Goal: Information Seeking & Learning: Check status

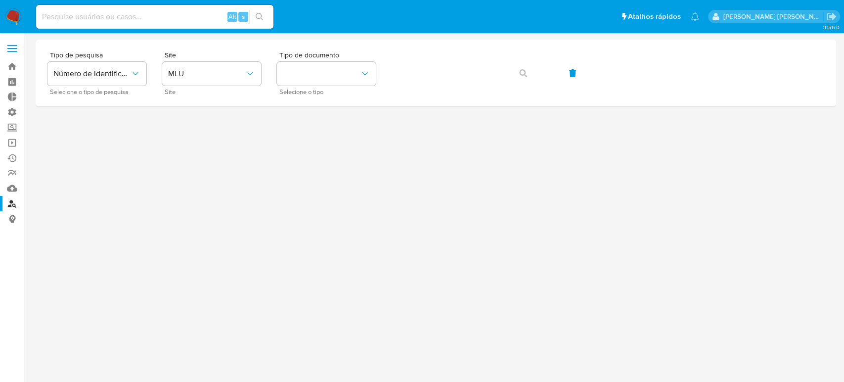
click at [497, 262] on div at bounding box center [436, 208] width 800 height 336
click at [134, 15] on input at bounding box center [154, 16] width 237 height 13
paste input "54848997000163"
type input "54848997000163"
click at [232, 71] on span "MLU" at bounding box center [206, 74] width 77 height 10
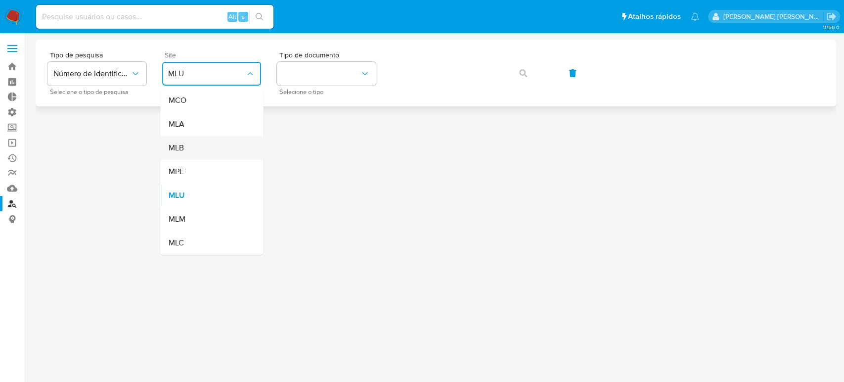
click at [227, 151] on div "MLB" at bounding box center [208, 148] width 81 height 24
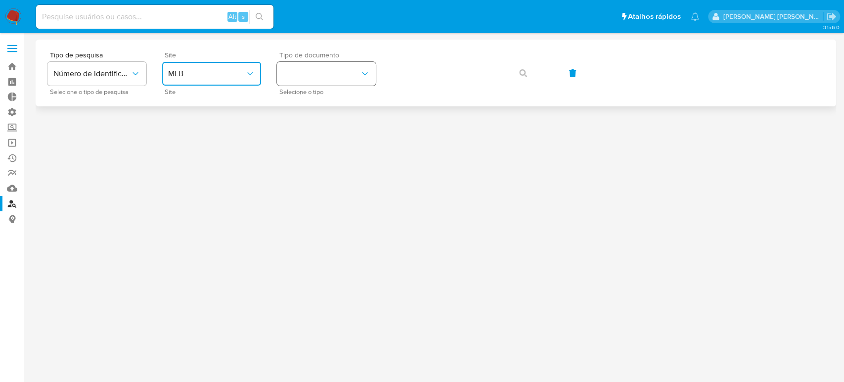
click at [358, 77] on button "identificationType" at bounding box center [326, 74] width 99 height 24
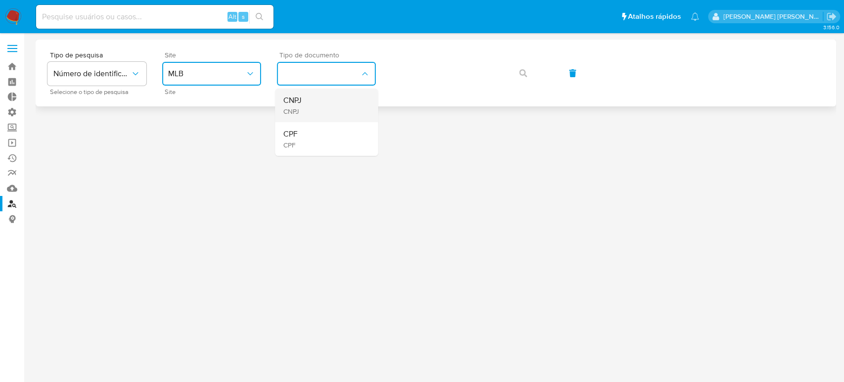
click at [352, 103] on div "CNPJ CNPJ" at bounding box center [323, 105] width 81 height 34
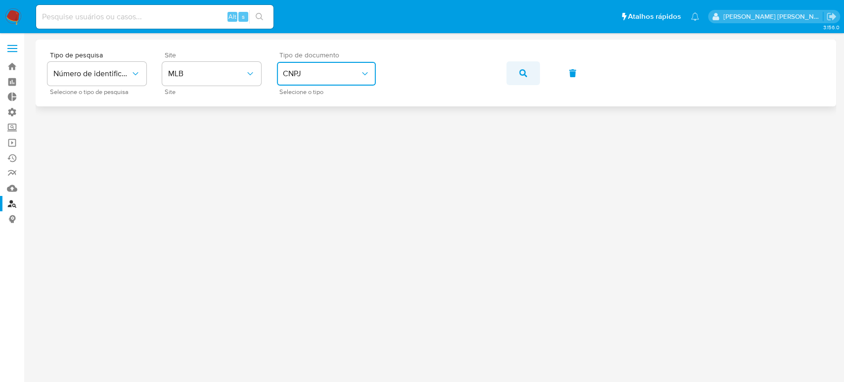
click at [527, 75] on button "button" at bounding box center [523, 73] width 34 height 24
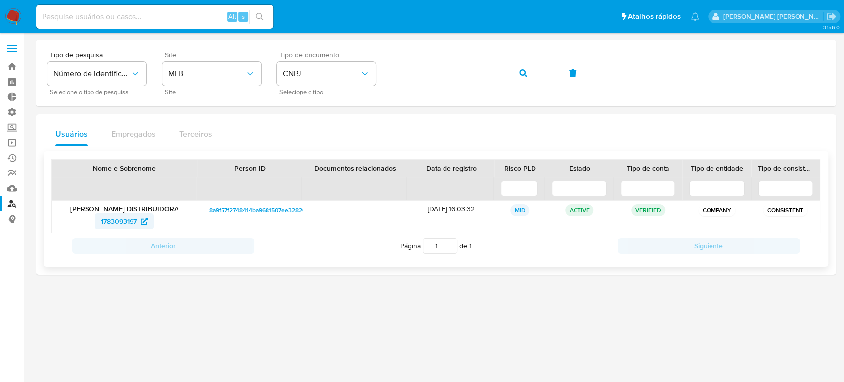
click at [143, 224] on icon at bounding box center [144, 221] width 7 height 7
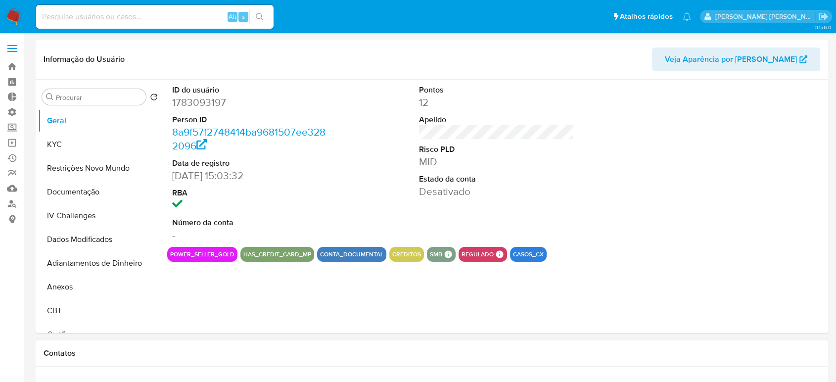
select select "10"
click at [522, 194] on dd "Desativado" at bounding box center [496, 191] width 155 height 14
click at [95, 172] on button "Restrições Novo Mundo" at bounding box center [96, 168] width 116 height 24
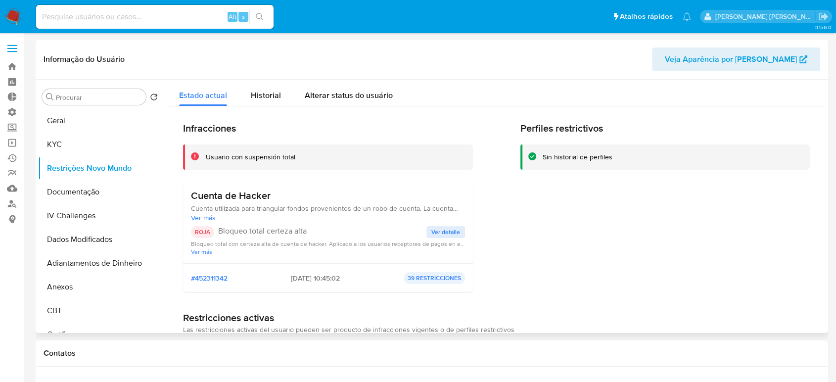
click at [207, 217] on span "Ver más" at bounding box center [328, 217] width 274 height 9
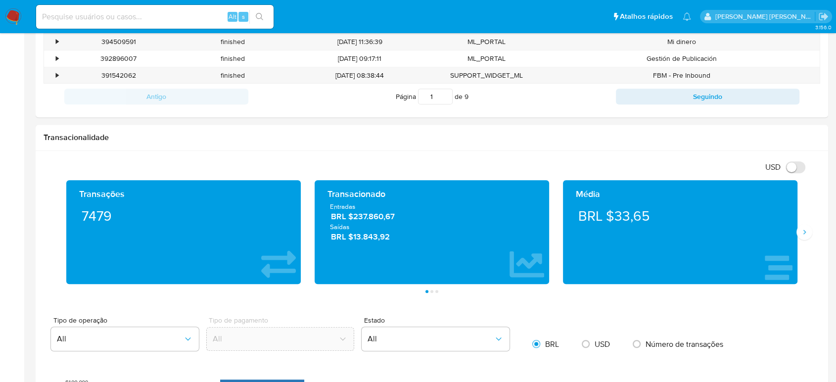
scroll to position [427, 0]
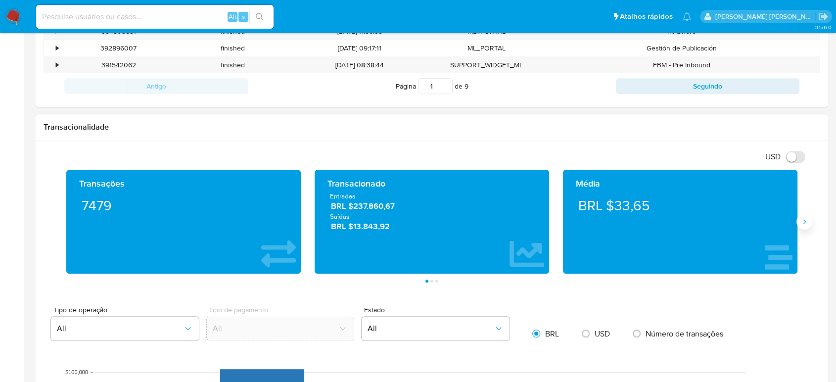
click at [804, 225] on button "Siguiente" at bounding box center [804, 222] width 16 height 16
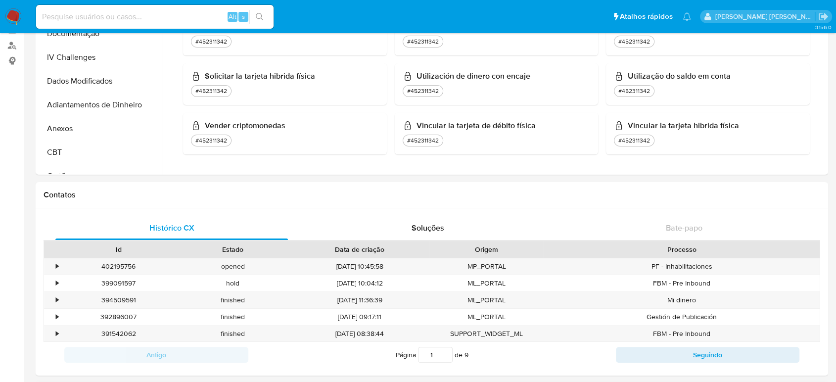
scroll to position [0, 0]
